Goal: Find contact information: Find contact information

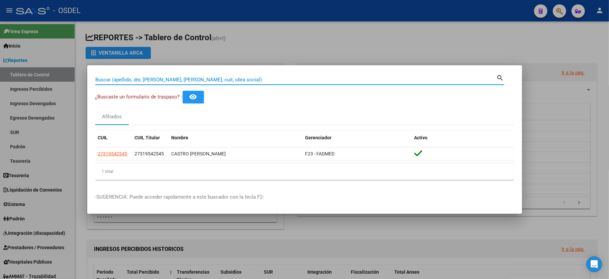
click at [152, 80] on input "Buscar (apellido, dni, cuil, nro traspaso, cuit, obra social)" at bounding box center [295, 80] width 401 height 6
type input "26424201"
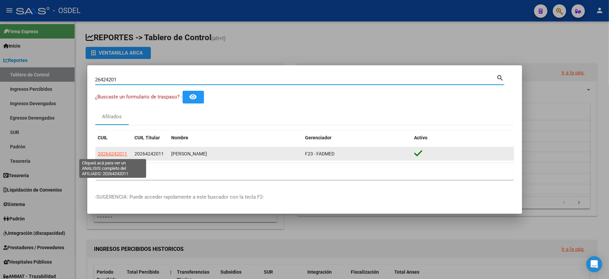
click at [109, 152] on span "20264242011" at bounding box center [112, 153] width 29 height 5
type textarea "20264242011"
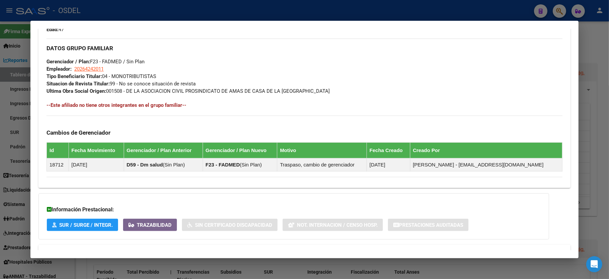
scroll to position [312, 0]
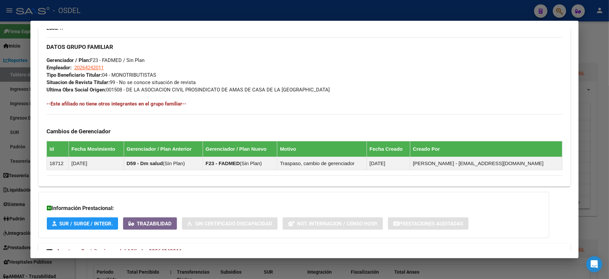
click at [599, 36] on div at bounding box center [304, 139] width 609 height 279
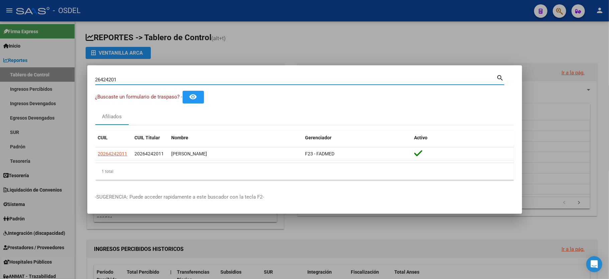
drag, startPoint x: 128, startPoint y: 81, endPoint x: 0, endPoint y: 84, distance: 127.8
click at [0, 84] on div "26424201 Buscar (apellido, dni, cuil, nro traspaso, cuit, obra social) search ¿…" at bounding box center [304, 139] width 609 height 279
type input "51263692"
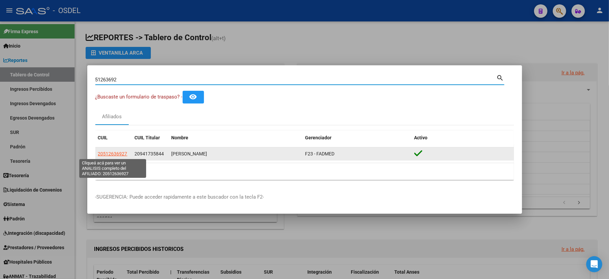
click at [120, 154] on span "20512636927" at bounding box center [112, 153] width 29 height 5
type textarea "20512636927"
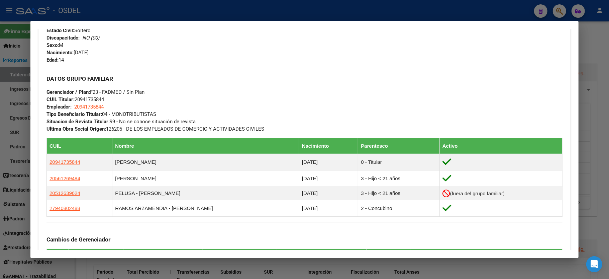
scroll to position [357, 0]
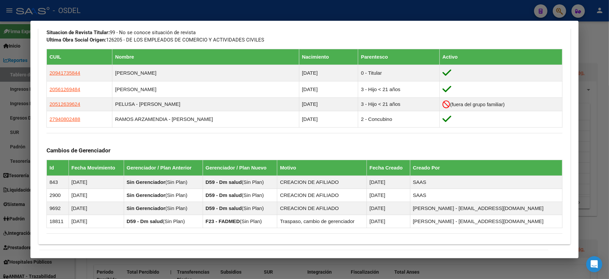
click at [605, 53] on div at bounding box center [304, 139] width 609 height 279
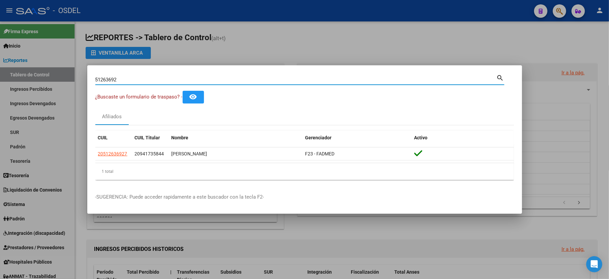
drag, startPoint x: 161, startPoint y: 81, endPoint x: 0, endPoint y: 75, distance: 160.7
click at [0, 75] on div "51263692 Buscar (apellido, dni, cuil, nro traspaso, cuit, obra social) search ¿…" at bounding box center [304, 139] width 609 height 279
type input "50496250"
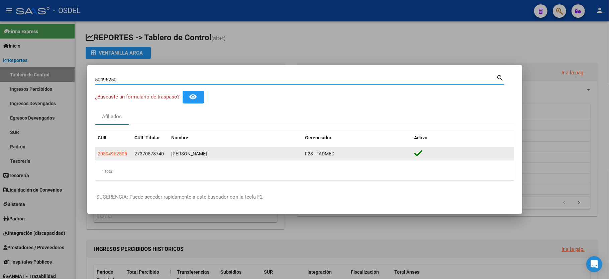
click at [109, 154] on span "20504962505" at bounding box center [112, 153] width 29 height 5
type textarea "20504962505"
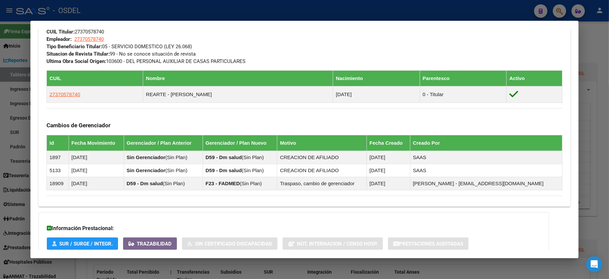
scroll to position [397, 0]
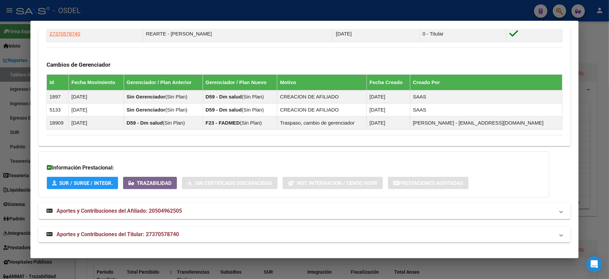
click at [601, 52] on div at bounding box center [304, 139] width 609 height 279
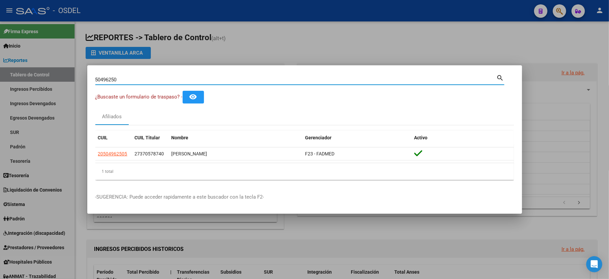
drag, startPoint x: 157, startPoint y: 80, endPoint x: 0, endPoint y: 69, distance: 157.6
click at [0, 69] on div "50496250 Buscar (apellido, dni, cuil, nro traspaso, cuit, obra social) search ¿…" at bounding box center [304, 139] width 609 height 279
type input "48697595"
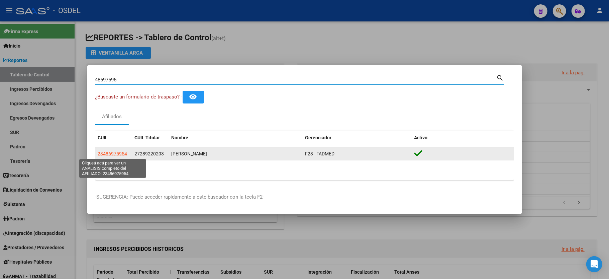
click at [112, 153] on span "23486975954" at bounding box center [112, 153] width 29 height 5
type textarea "23486975954"
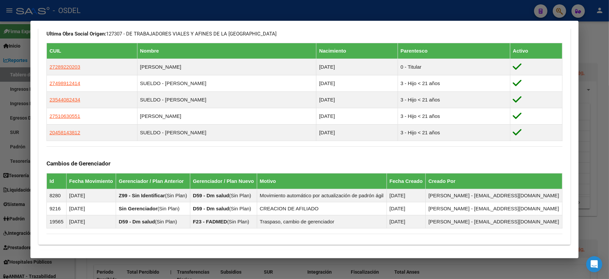
scroll to position [410, 0]
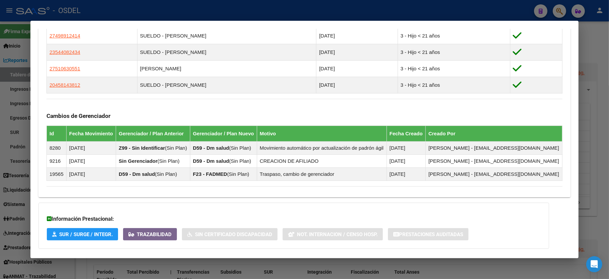
click at [594, 141] on div at bounding box center [304, 139] width 609 height 279
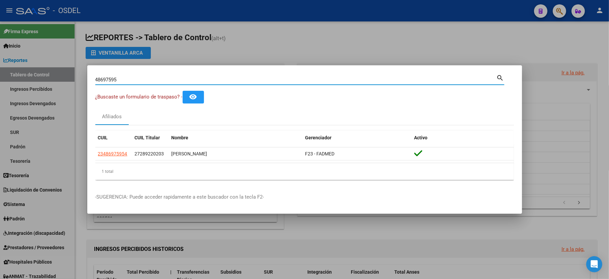
drag, startPoint x: 121, startPoint y: 82, endPoint x: 11, endPoint y: 70, distance: 110.6
click at [11, 70] on div "48697595 Buscar (apellido, dni, cuil, nro traspaso, cuit, obra social) search ¿…" at bounding box center [304, 139] width 609 height 279
type input "54408243"
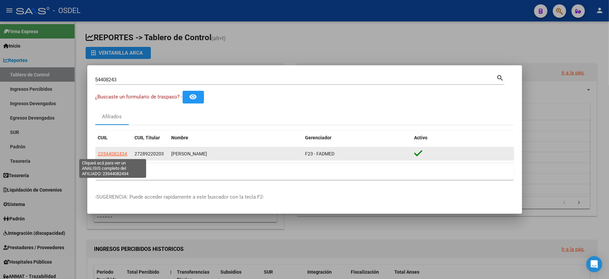
click at [116, 153] on span "23544082434" at bounding box center [112, 153] width 29 height 5
type textarea "23544082434"
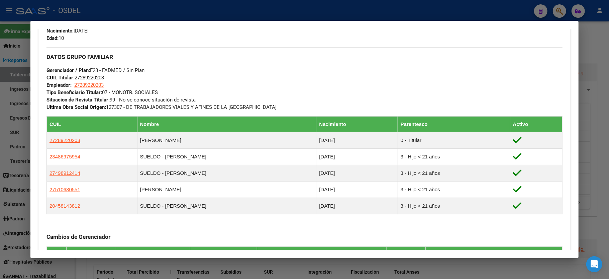
scroll to position [401, 0]
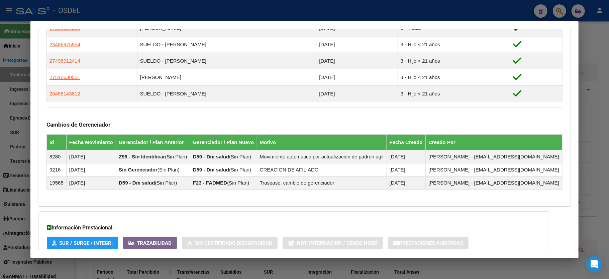
click at [606, 133] on div at bounding box center [304, 139] width 609 height 279
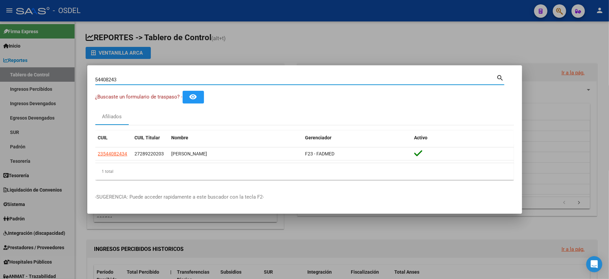
drag, startPoint x: 142, startPoint y: 78, endPoint x: 0, endPoint y: 76, distance: 142.2
click at [0, 76] on div "54408243 Buscar (apellido, dni, cuil, nro traspaso, cuit, obra social) search ¿…" at bounding box center [304, 139] width 609 height 279
type input "24412998"
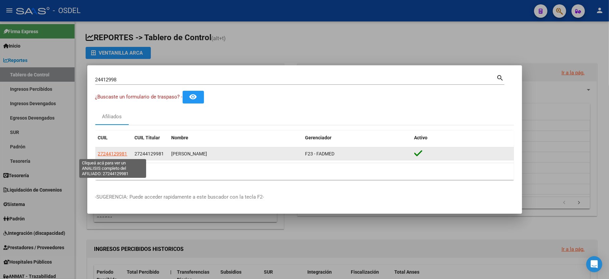
click at [120, 154] on span "27244129981" at bounding box center [112, 153] width 29 height 5
type textarea "27244129981"
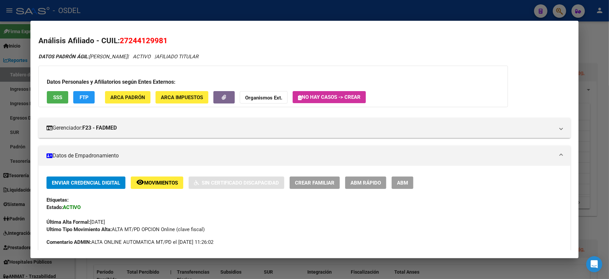
scroll to position [351, 0]
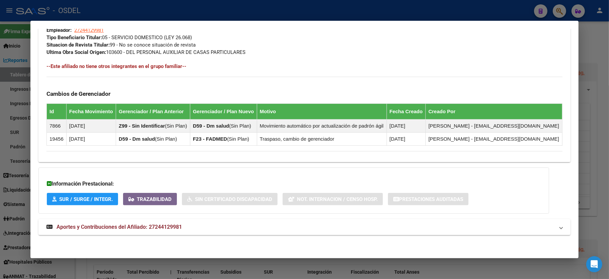
click at [603, 73] on div at bounding box center [304, 139] width 609 height 279
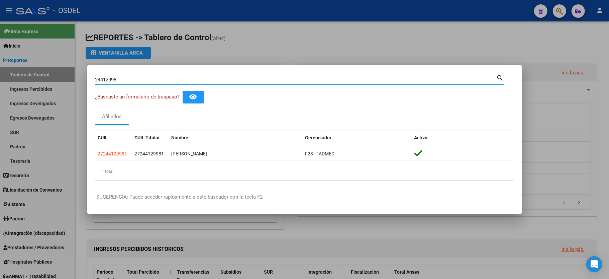
drag, startPoint x: 180, startPoint y: 77, endPoint x: 26, endPoint y: 95, distance: 155.0
click at [26, 95] on div "24412998 Buscar (apellido, dni, cuil, nro traspaso, cuit, obra social) search ¿…" at bounding box center [304, 139] width 609 height 279
type input "39329866"
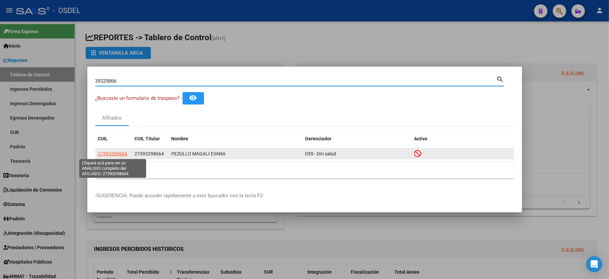
click at [109, 153] on span "27393298664" at bounding box center [112, 153] width 29 height 5
type textarea "27393298664"
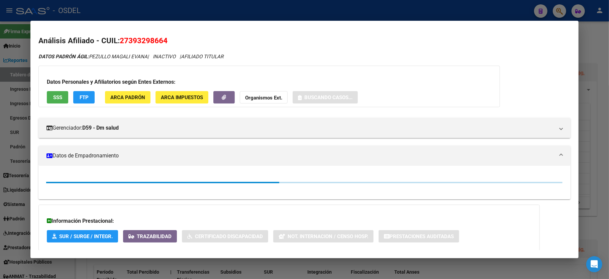
click at [63, 93] on button "SSS" at bounding box center [57, 97] width 21 height 12
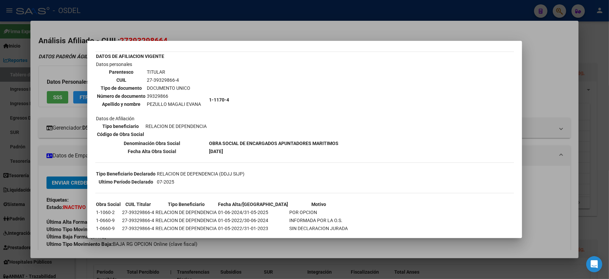
scroll to position [44, 0]
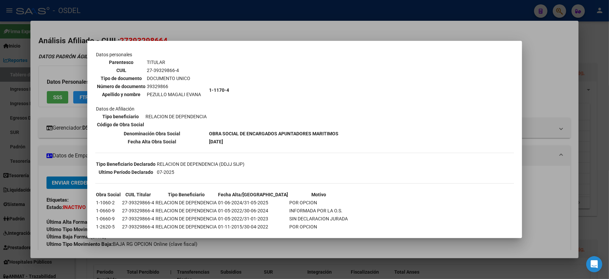
click at [553, 107] on div at bounding box center [304, 139] width 609 height 279
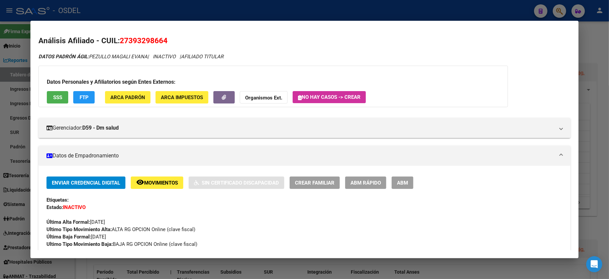
click at [606, 83] on div at bounding box center [304, 139] width 609 height 279
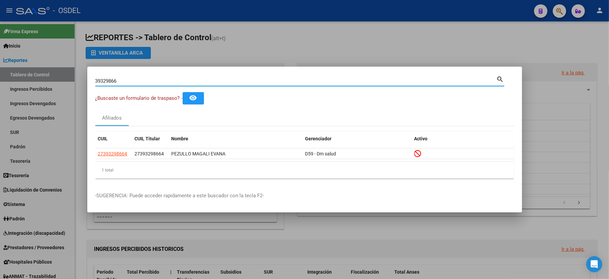
drag, startPoint x: 143, startPoint y: 82, endPoint x: 0, endPoint y: 73, distance: 143.5
click at [0, 73] on div "39329866 Buscar (apellido, dni, cuil, nro traspaso, cuit, obra social) search ¿…" at bounding box center [304, 139] width 609 height 279
type input "20051298"
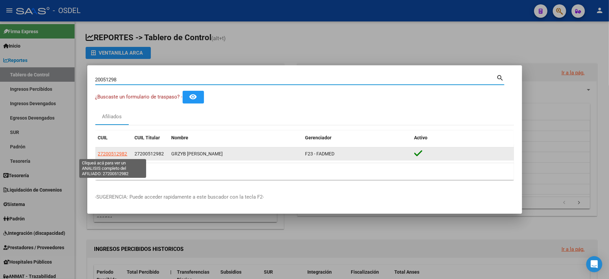
click at [112, 153] on span "27200512982" at bounding box center [112, 153] width 29 height 5
type textarea "27200512982"
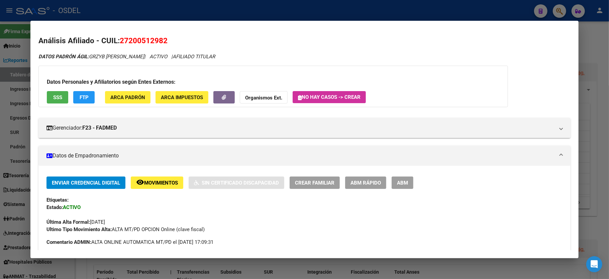
click at [56, 98] on span "SSS" at bounding box center [57, 97] width 9 height 6
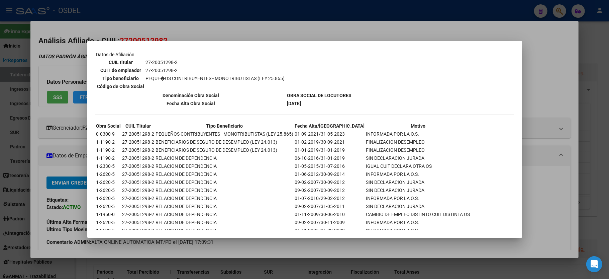
scroll to position [137, 0]
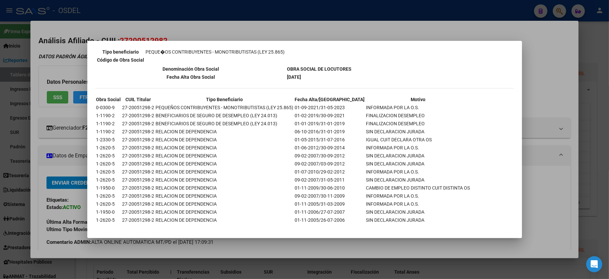
drag, startPoint x: 108, startPoint y: 142, endPoint x: 433, endPoint y: 148, distance: 324.2
click at [433, 148] on tbody "Obra Social CUIL Titular Tipo Beneficiario Fecha Alta/Baja Motivo 0-0300-9 27-2…" at bounding box center [283, 160] width 375 height 128
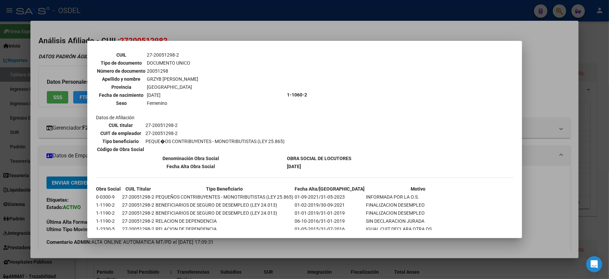
click at [537, 102] on div at bounding box center [304, 139] width 609 height 279
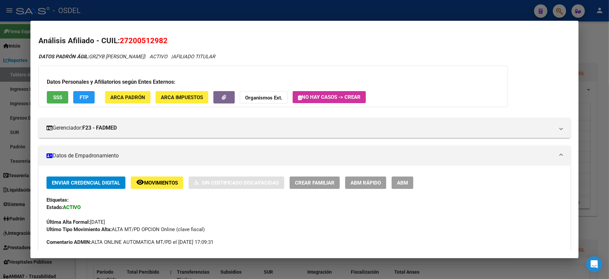
scroll to position [268, 0]
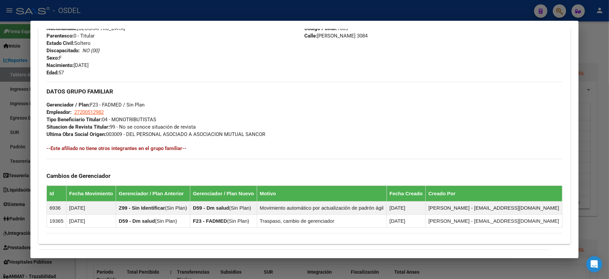
click at [597, 98] on div at bounding box center [304, 139] width 609 height 279
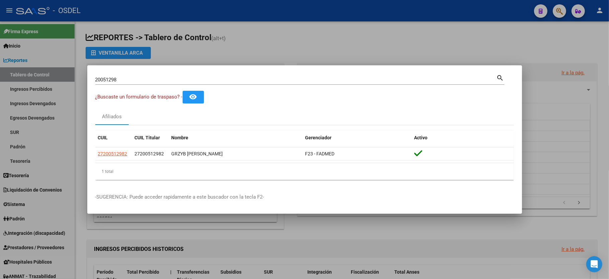
click at [596, 98] on div at bounding box center [304, 139] width 609 height 279
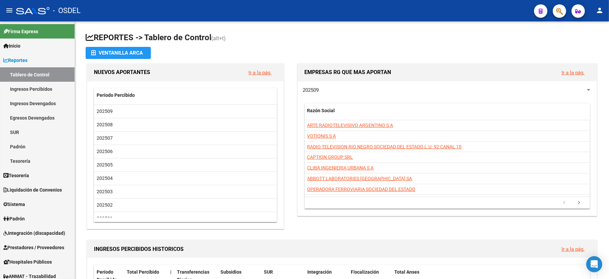
click at [555, 6] on button "button" at bounding box center [559, 10] width 13 height 13
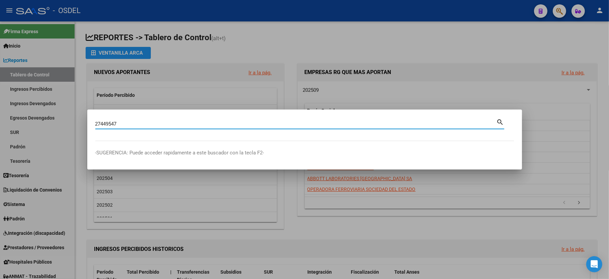
type input "27449547"
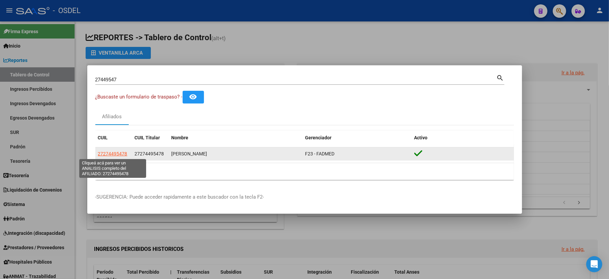
click at [115, 153] on span "27274495478" at bounding box center [112, 153] width 29 height 5
type textarea "27274495478"
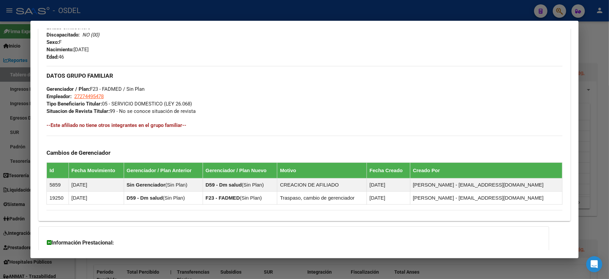
scroll to position [331, 0]
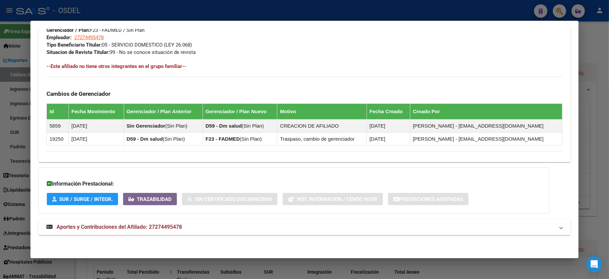
click at [608, 75] on div at bounding box center [304, 139] width 609 height 279
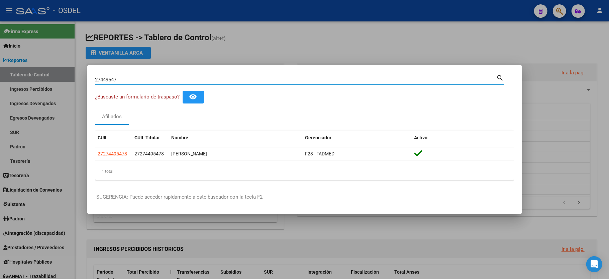
drag, startPoint x: 144, startPoint y: 79, endPoint x: 0, endPoint y: 79, distance: 143.8
click at [0, 79] on div "27449547 Buscar (apellido, dni, cuil, nro traspaso, cuit, obra social) search ¿…" at bounding box center [304, 139] width 609 height 279
type input "19072290"
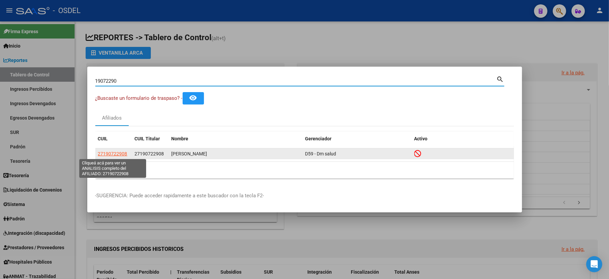
click at [116, 155] on span "27190722908" at bounding box center [112, 153] width 29 height 5
type textarea "27190722908"
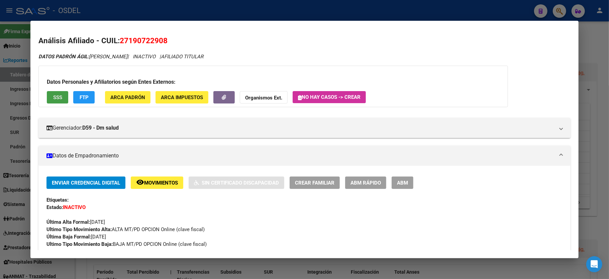
click at [61, 96] on span "SSS" at bounding box center [57, 97] width 9 height 6
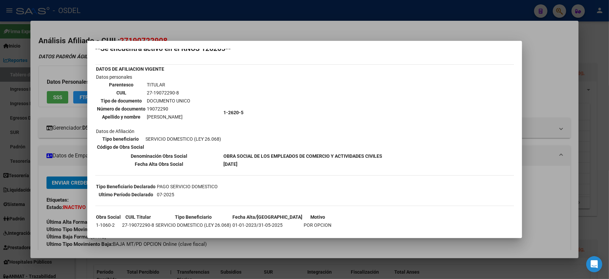
scroll to position [31, 0]
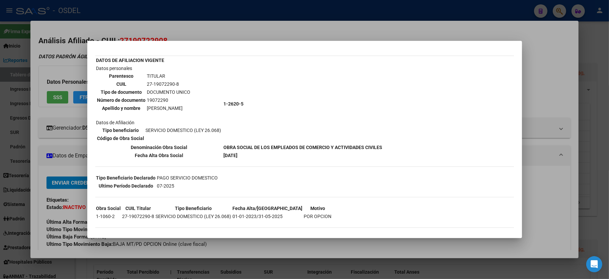
click at [538, 77] on div at bounding box center [304, 139] width 609 height 279
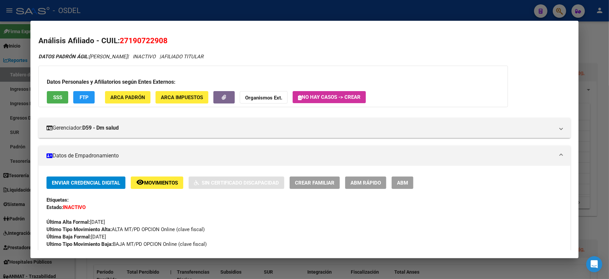
click at [603, 79] on div at bounding box center [304, 139] width 609 height 279
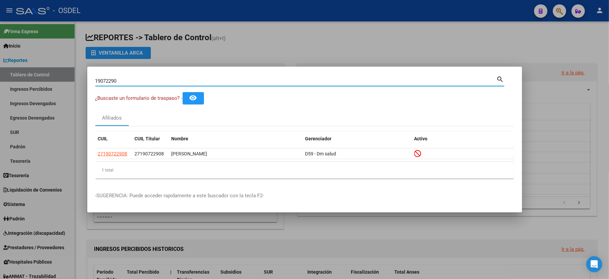
drag, startPoint x: 134, startPoint y: 82, endPoint x: 0, endPoint y: 70, distance: 134.4
click at [0, 70] on div "19072290 Buscar (apellido, dni, cuil, nro traspaso, cuit, obra social) search ¿…" at bounding box center [304, 139] width 609 height 279
type input "26599082"
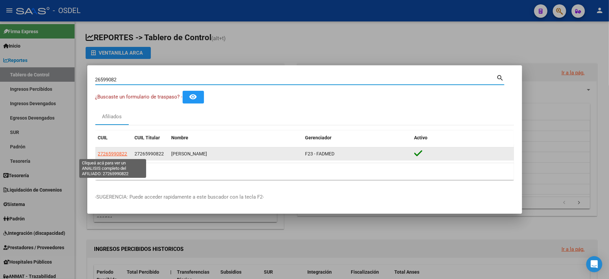
click at [107, 152] on span "27265990822" at bounding box center [112, 153] width 29 height 5
type textarea "27265990822"
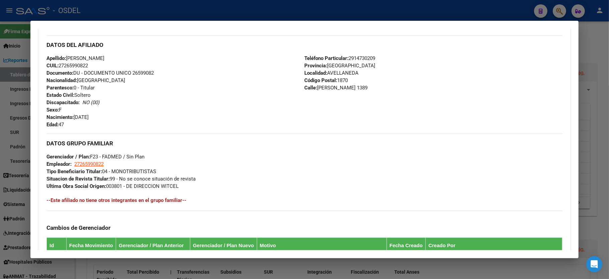
scroll to position [350, 0]
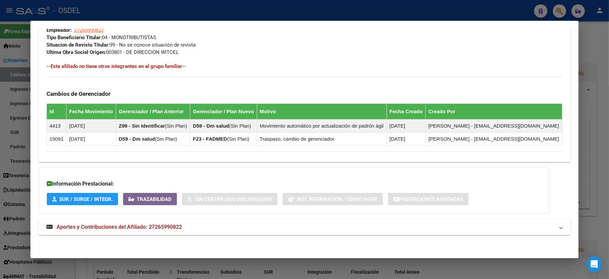
click at [596, 63] on div at bounding box center [304, 139] width 609 height 279
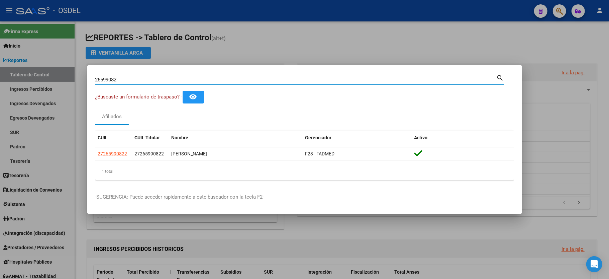
drag, startPoint x: 126, startPoint y: 78, endPoint x: 0, endPoint y: 87, distance: 126.1
click at [0, 87] on div "26599082 Buscar (apellido, dni, cuil, nro traspaso, cuit, obra social) search ¿…" at bounding box center [304, 139] width 609 height 279
type input "28283069"
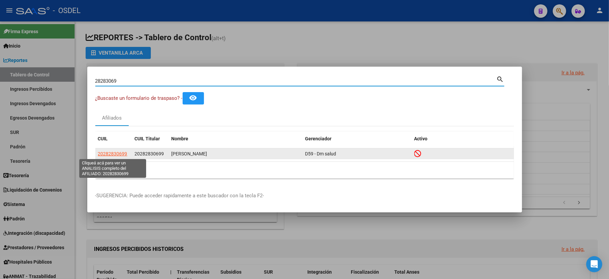
click at [112, 153] on span "20282830699" at bounding box center [112, 153] width 29 height 5
type textarea "20282830699"
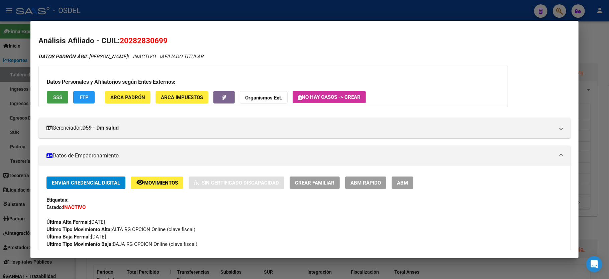
click at [57, 94] on button "SSS" at bounding box center [57, 97] width 21 height 12
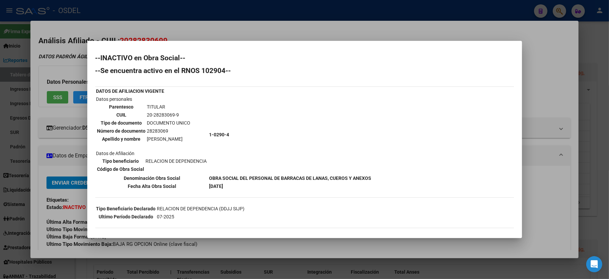
scroll to position [62, 0]
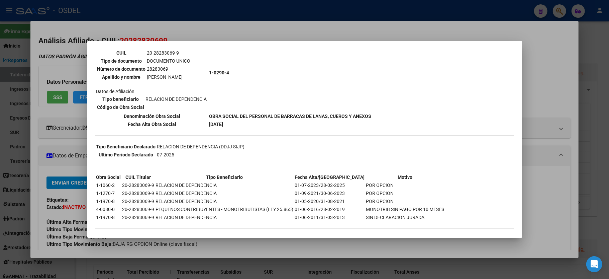
click at [550, 93] on div at bounding box center [304, 139] width 609 height 279
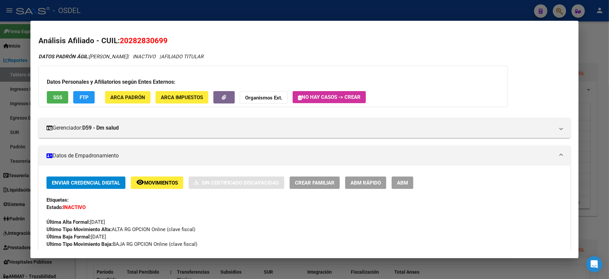
click at [601, 45] on div at bounding box center [304, 139] width 609 height 279
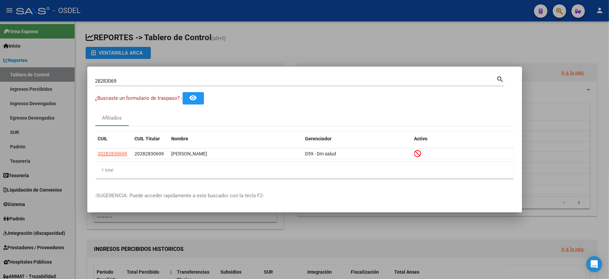
click at [424, 18] on div at bounding box center [304, 139] width 609 height 279
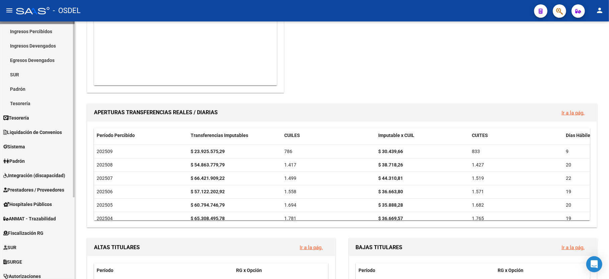
scroll to position [0, 0]
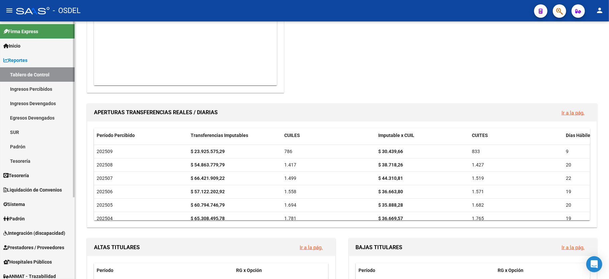
click at [36, 45] on link "Inicio" at bounding box center [37, 45] width 75 height 14
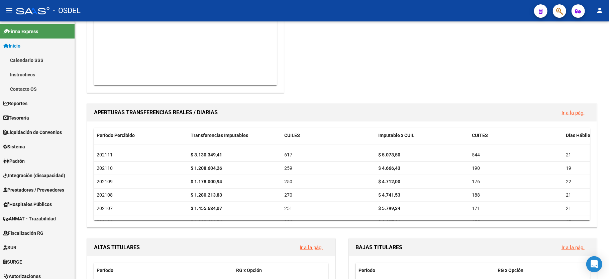
scroll to position [616, 0]
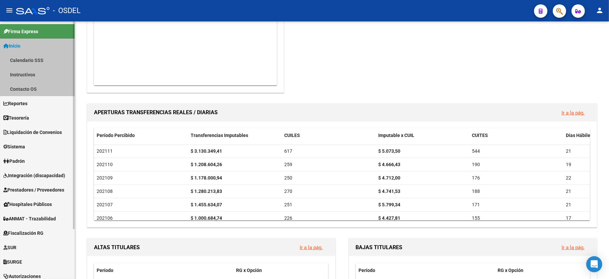
click at [20, 46] on span "Inicio" at bounding box center [11, 45] width 17 height 7
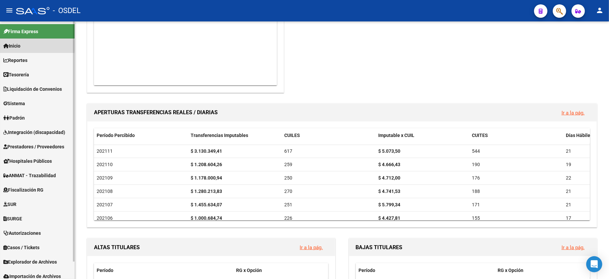
click at [20, 46] on span "Inicio" at bounding box center [11, 45] width 17 height 7
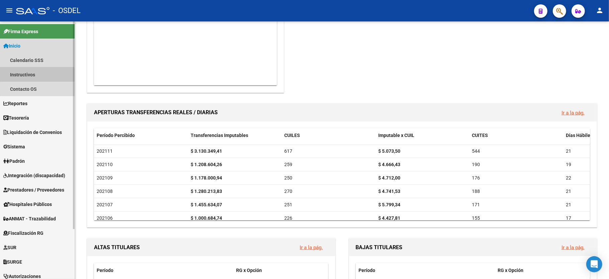
click at [18, 77] on link "Instructivos" at bounding box center [37, 74] width 75 height 14
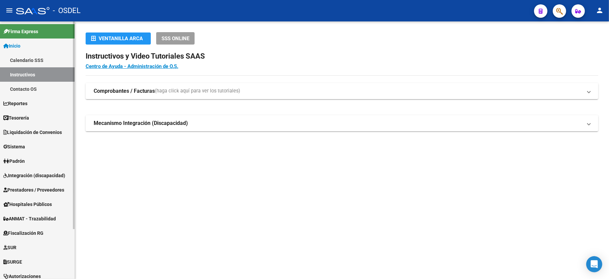
click at [27, 92] on link "Contacto OS" at bounding box center [37, 89] width 75 height 14
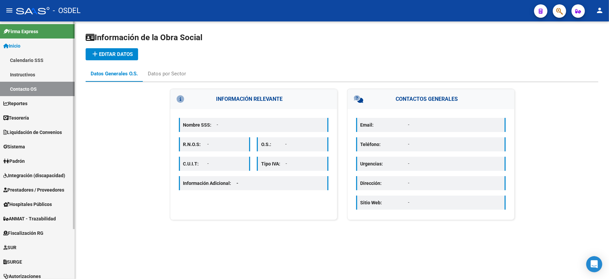
click at [30, 47] on link "Inicio" at bounding box center [37, 45] width 75 height 14
click at [151, 72] on div "Datos por Sector" at bounding box center [167, 73] width 38 height 7
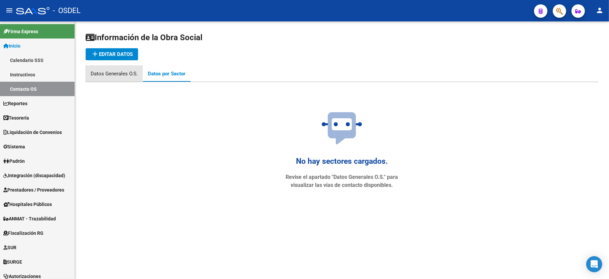
click at [126, 71] on div "Datos Generales O.S." at bounding box center [114, 73] width 47 height 7
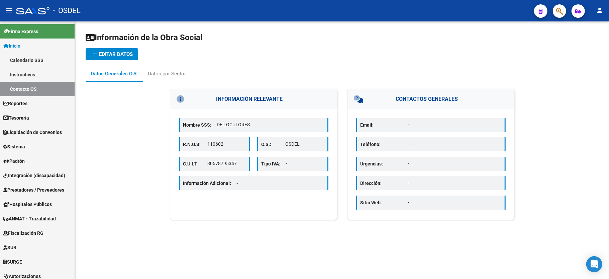
click at [23, 10] on div at bounding box center [32, 10] width 33 height 7
